Goal: Transaction & Acquisition: Purchase product/service

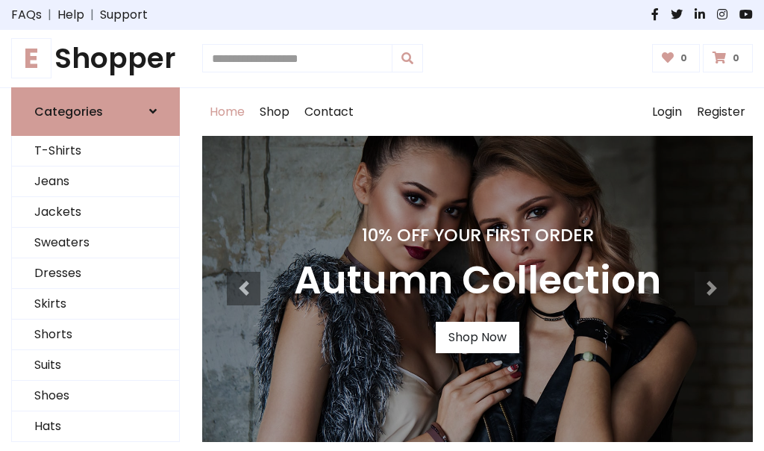
click at [382, 225] on h4 "10% Off Your First Order" at bounding box center [477, 235] width 367 height 21
click at [477, 336] on link "Shop Now" at bounding box center [478, 337] width 84 height 31
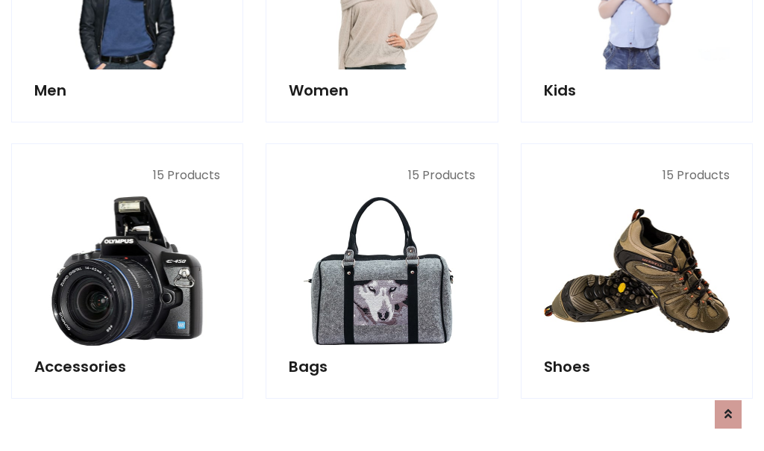
scroll to position [1488, 0]
